Goal: Task Accomplishment & Management: Use online tool/utility

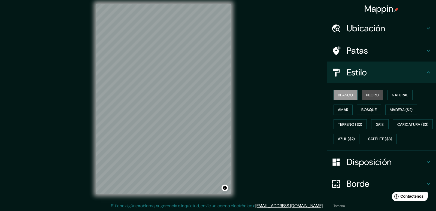
click at [371, 94] on font "Negro" at bounding box center [372, 95] width 13 height 5
click at [351, 96] on font "Blanco" at bounding box center [345, 95] width 15 height 5
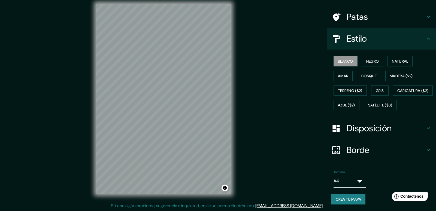
click at [354, 185] on body "Mappin Ubicación Patas Estilo Blanco Negro Natural [PERSON_NAME] ($2) Terreno (…" at bounding box center [218, 100] width 436 height 211
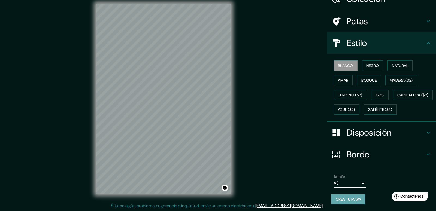
click at [351, 200] on font "Crea tu mapa" at bounding box center [348, 199] width 25 height 5
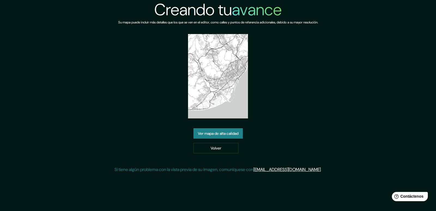
click at [232, 132] on font "Ver mapa de alta calidad" at bounding box center [218, 133] width 41 height 5
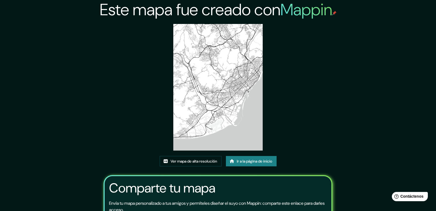
click at [233, 42] on img at bounding box center [218, 87] width 90 height 127
click at [207, 144] on img at bounding box center [218, 87] width 90 height 127
click at [210, 161] on font "Ver mapa de alta resolución" at bounding box center [193, 161] width 47 height 5
